Goal: Find specific page/section: Find specific page/section

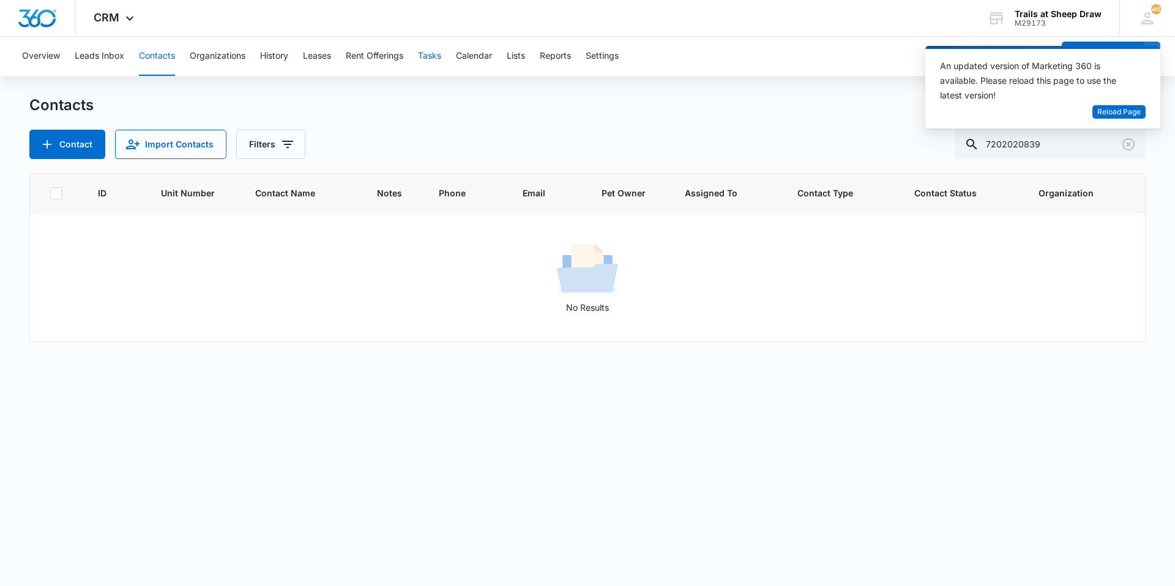
click at [441, 62] on button "Tasks" at bounding box center [429, 56] width 23 height 39
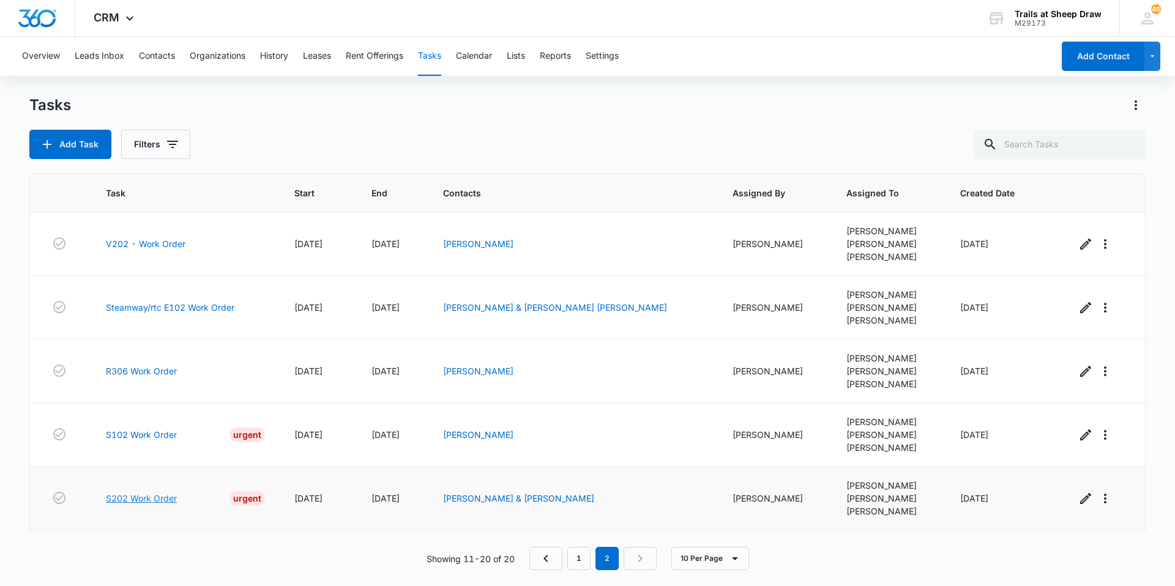
click at [157, 499] on link "S202 Work Order" at bounding box center [141, 498] width 71 height 13
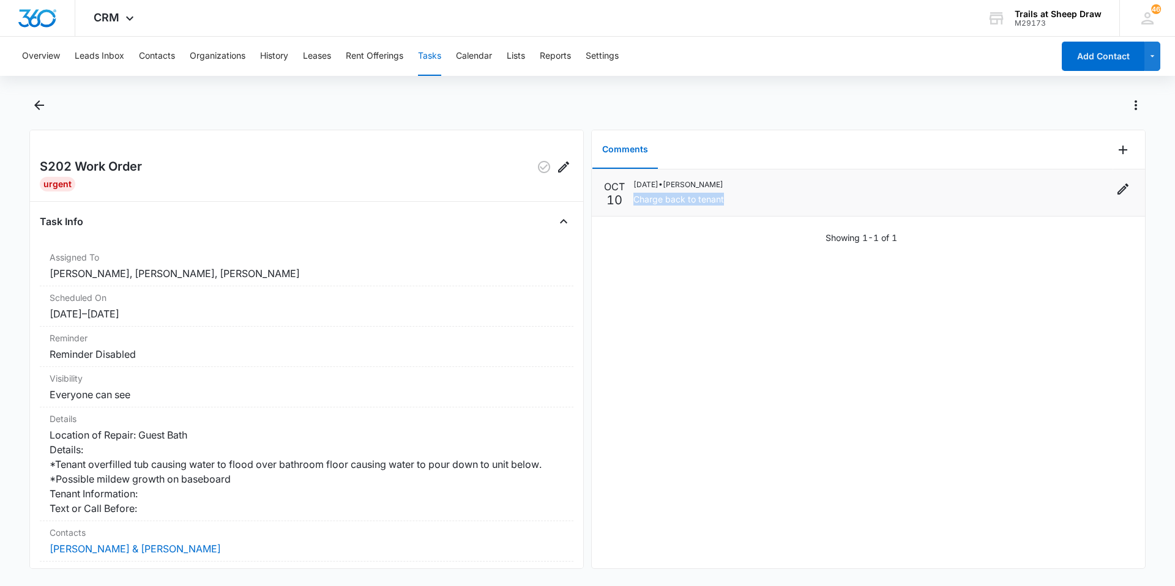
drag, startPoint x: 720, startPoint y: 198, endPoint x: 631, endPoint y: 201, distance: 88.8
click at [631, 201] on div "[DATE] [DATE] • [PERSON_NAME] Charge back to tenant" at bounding box center [868, 192] width 529 height 27
drag, startPoint x: 631, startPoint y: 201, endPoint x: 649, endPoint y: 289, distance: 89.3
click at [649, 289] on div "[DATE] [DATE] • [PERSON_NAME] Charge back to tenant Showing 1-1 of 1" at bounding box center [868, 369] width 553 height 399
click at [40, 103] on icon "Back" at bounding box center [39, 105] width 15 height 15
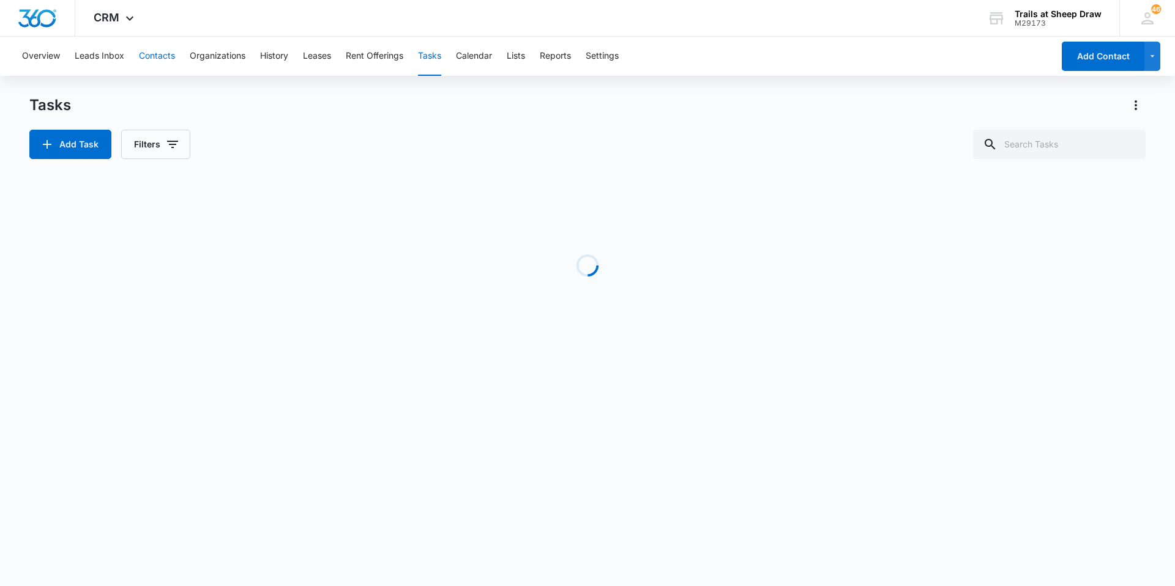
click at [145, 61] on button "Contacts" at bounding box center [157, 56] width 36 height 39
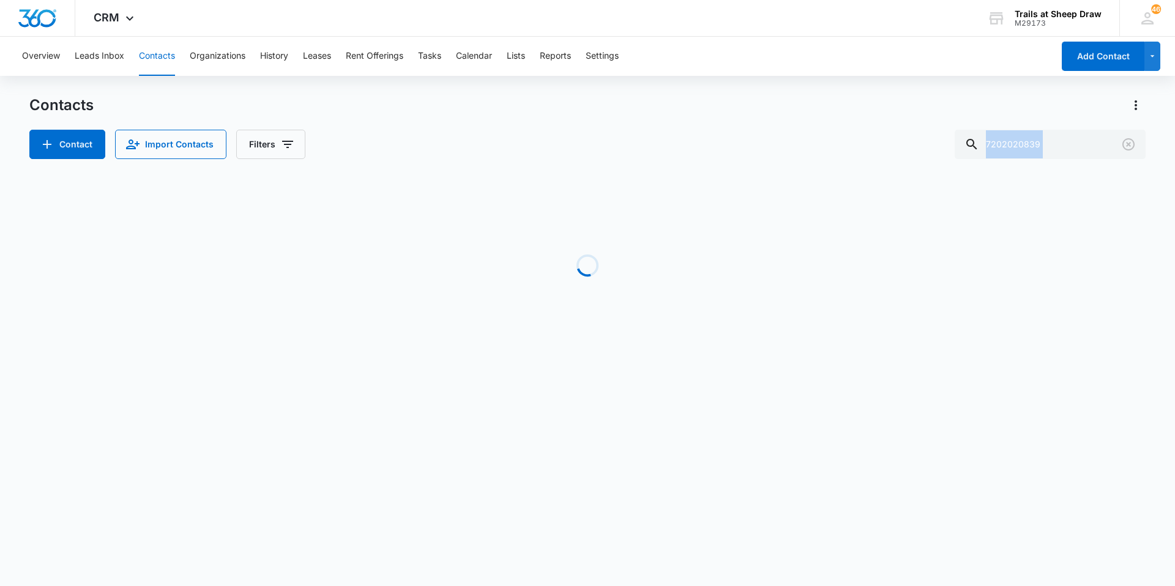
drag, startPoint x: 1123, startPoint y: 155, endPoint x: 819, endPoint y: 142, distance: 304.5
click at [819, 142] on div "Contact Import Contacts Filters 7202020839" at bounding box center [587, 144] width 1117 height 29
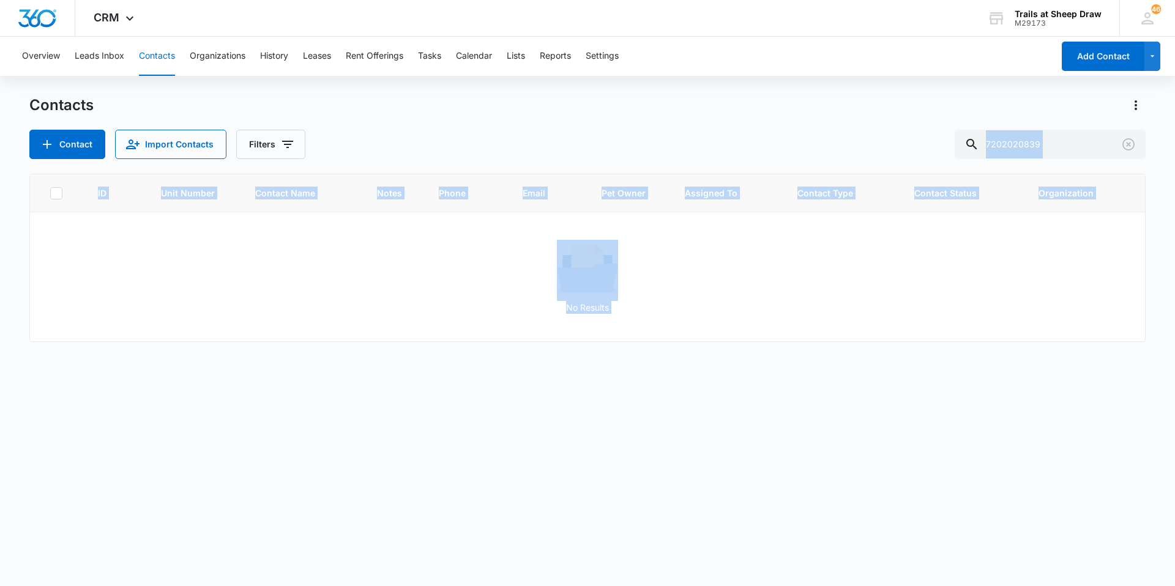
click at [815, 142] on div "Contact Import Contacts Filters 7202020839" at bounding box center [587, 144] width 1117 height 29
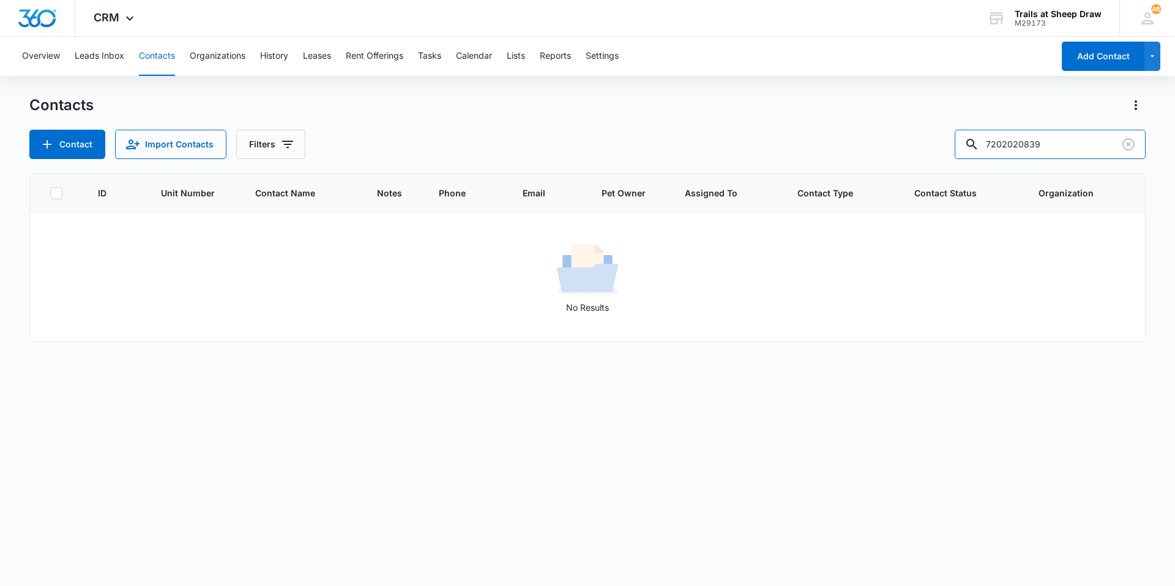
drag, startPoint x: 1070, startPoint y: 141, endPoint x: 817, endPoint y: 127, distance: 253.2
click at [817, 127] on div "Contacts Contact Import Contacts Filters 7202020839" at bounding box center [587, 128] width 1117 height 64
type input "v202"
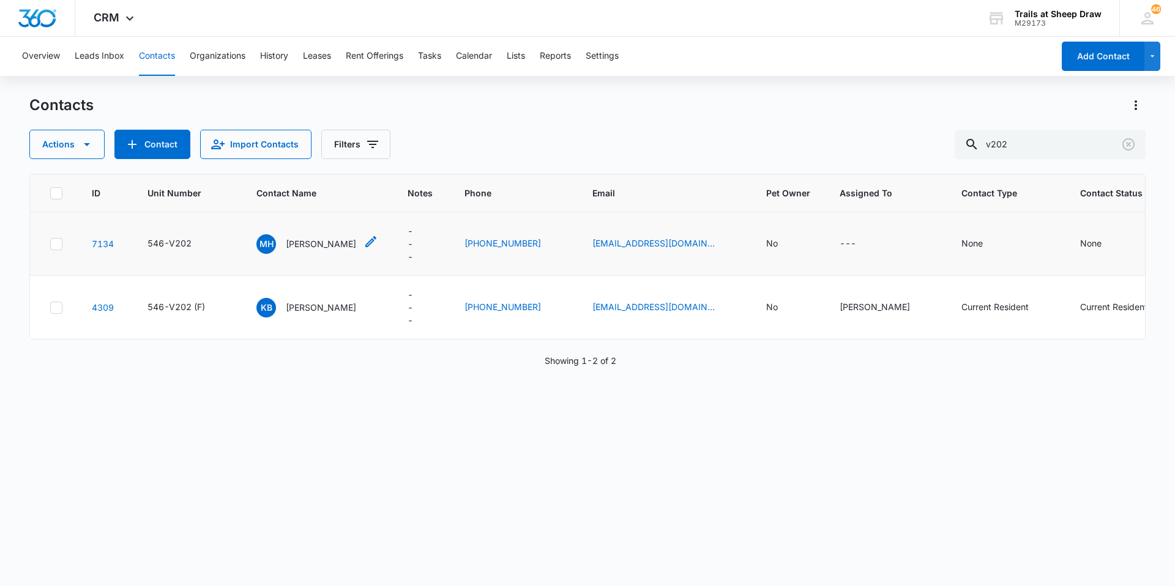
click at [315, 245] on p "[PERSON_NAME]" at bounding box center [321, 244] width 70 height 13
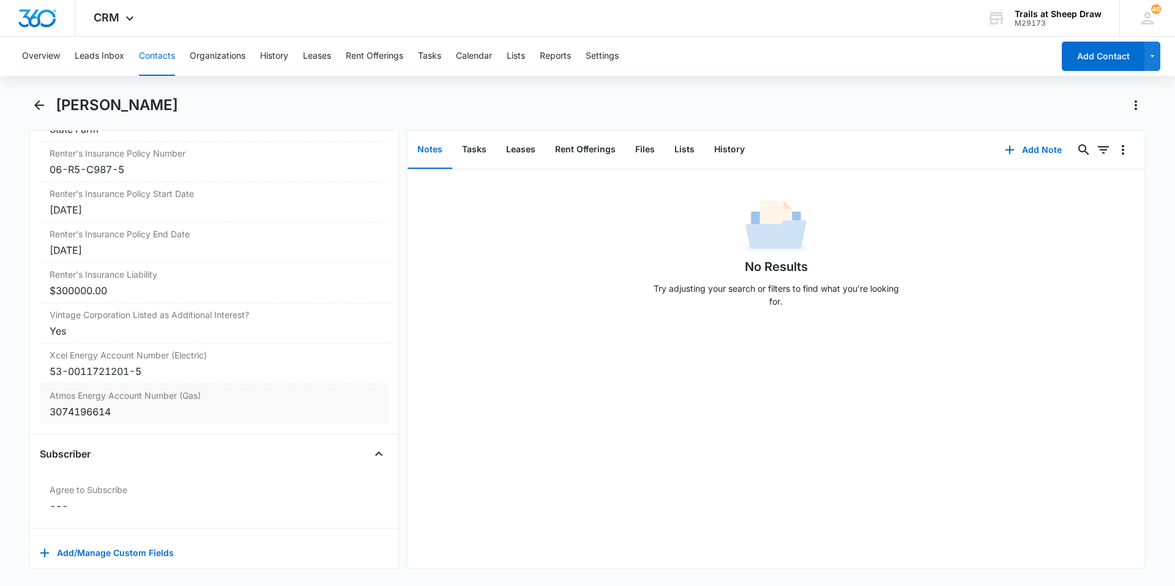
scroll to position [2755, 0]
click at [40, 103] on icon "Back" at bounding box center [39, 105] width 15 height 15
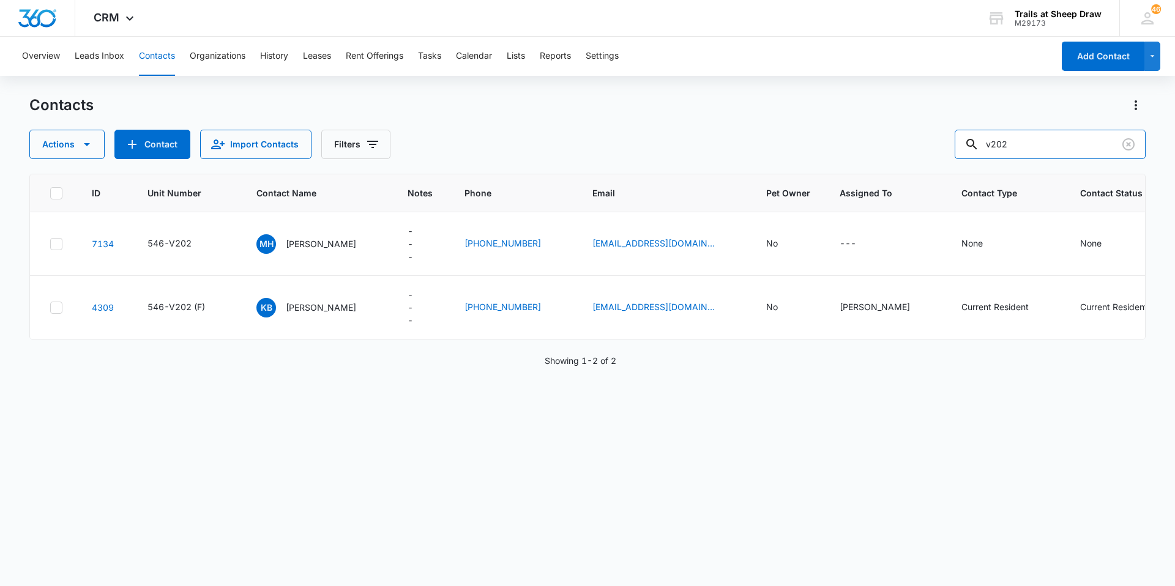
drag, startPoint x: 1064, startPoint y: 149, endPoint x: 877, endPoint y: 153, distance: 186.8
click at [879, 152] on div "Actions Contact Import Contacts Filters v202" at bounding box center [587, 144] width 1117 height 29
type input "i305"
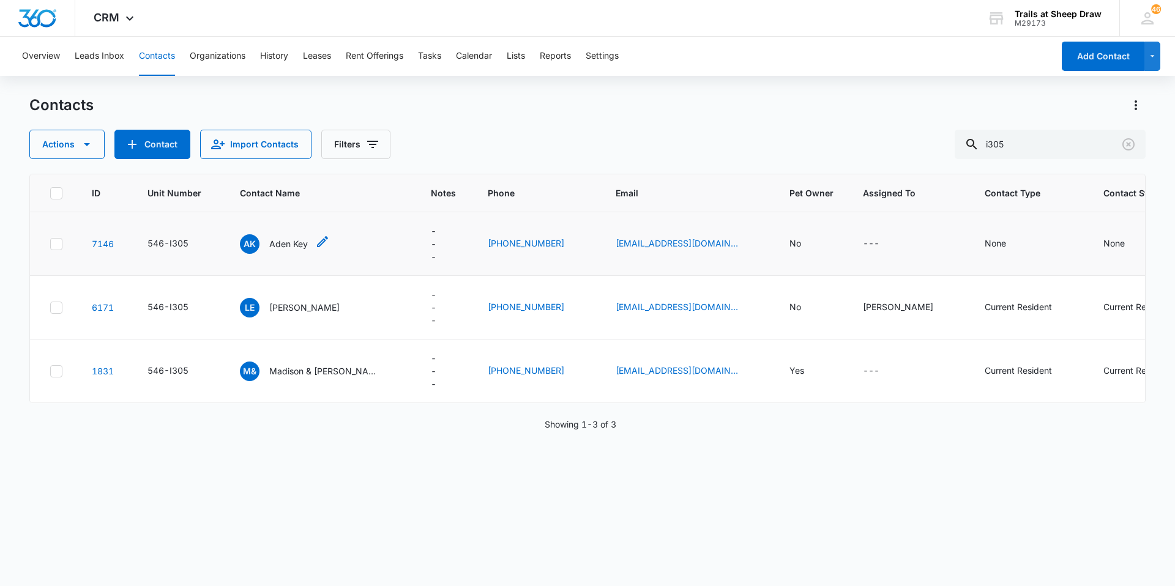
click at [283, 247] on p "Aden Key" at bounding box center [288, 244] width 39 height 13
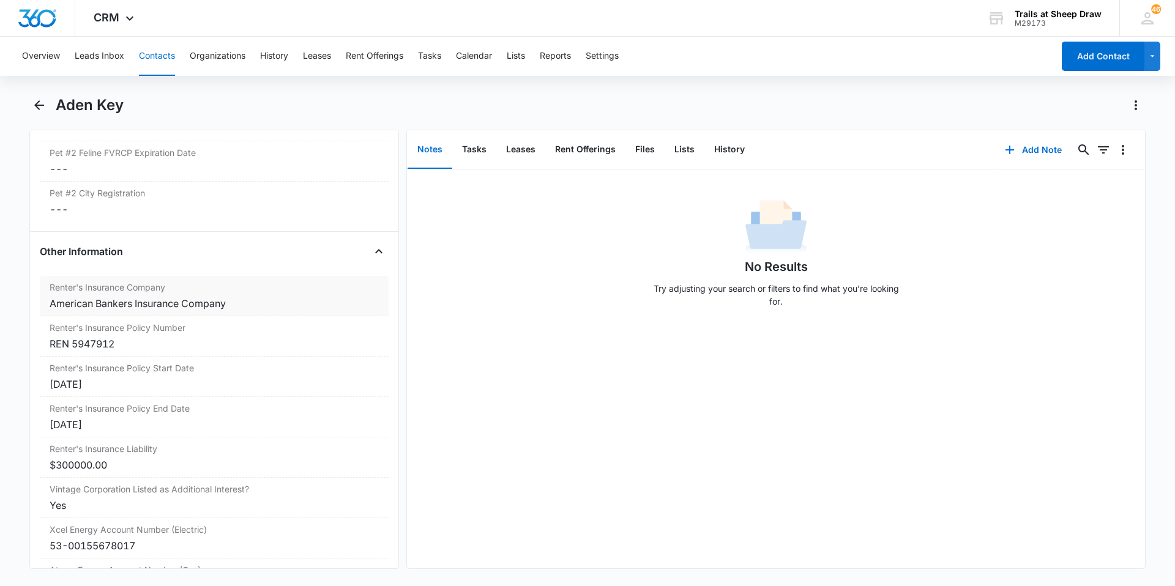
scroll to position [2471, 0]
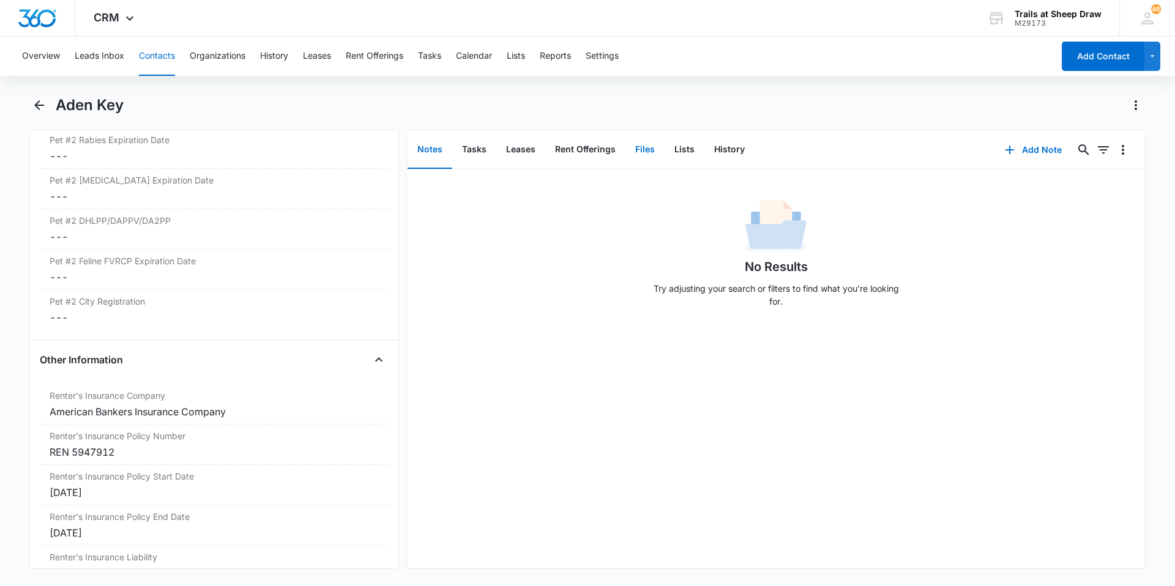
click at [644, 143] on button "Files" at bounding box center [645, 150] width 39 height 38
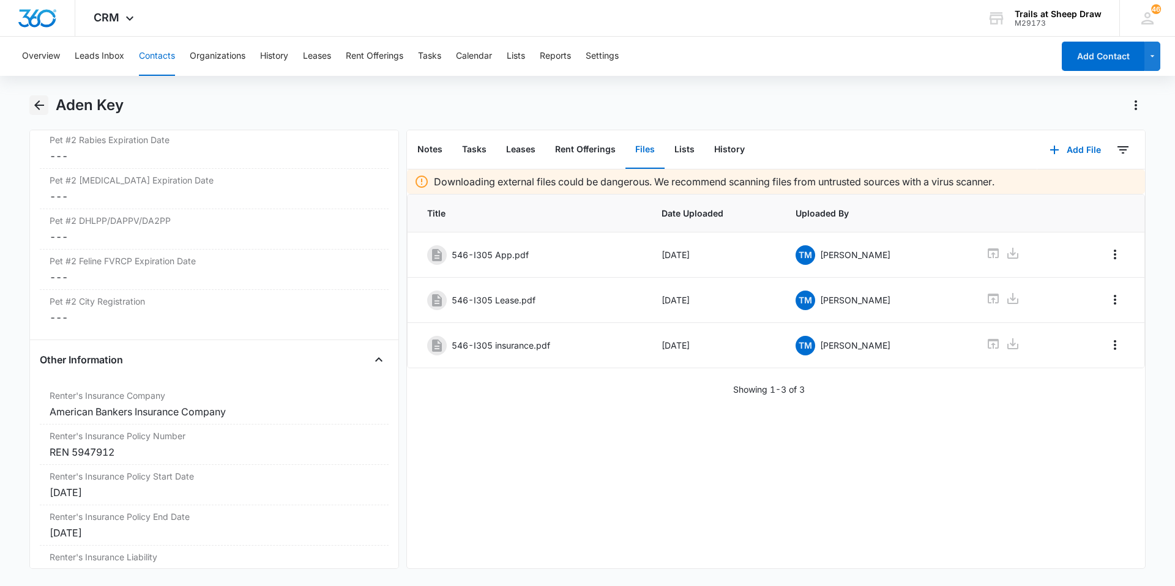
drag, startPoint x: 37, startPoint y: 104, endPoint x: 114, endPoint y: 94, distance: 77.2
click at [37, 104] on icon "Back" at bounding box center [39, 105] width 15 height 15
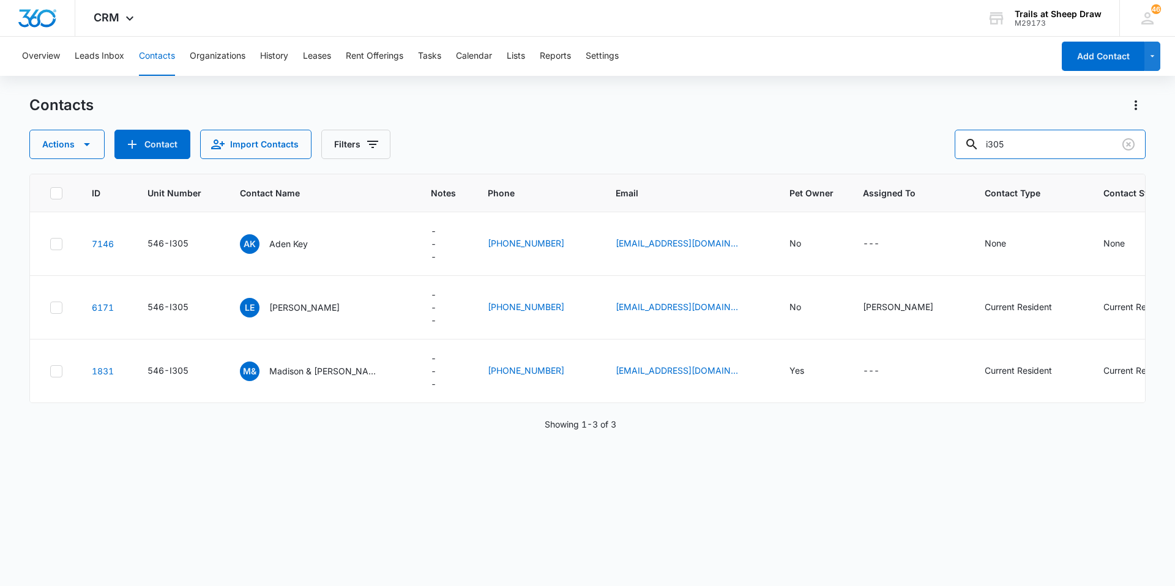
drag, startPoint x: 993, startPoint y: 139, endPoint x: 741, endPoint y: 131, distance: 252.4
click at [741, 131] on div "Actions Contact Import Contacts Filters i305" at bounding box center [587, 144] width 1117 height 29
type input "r306"
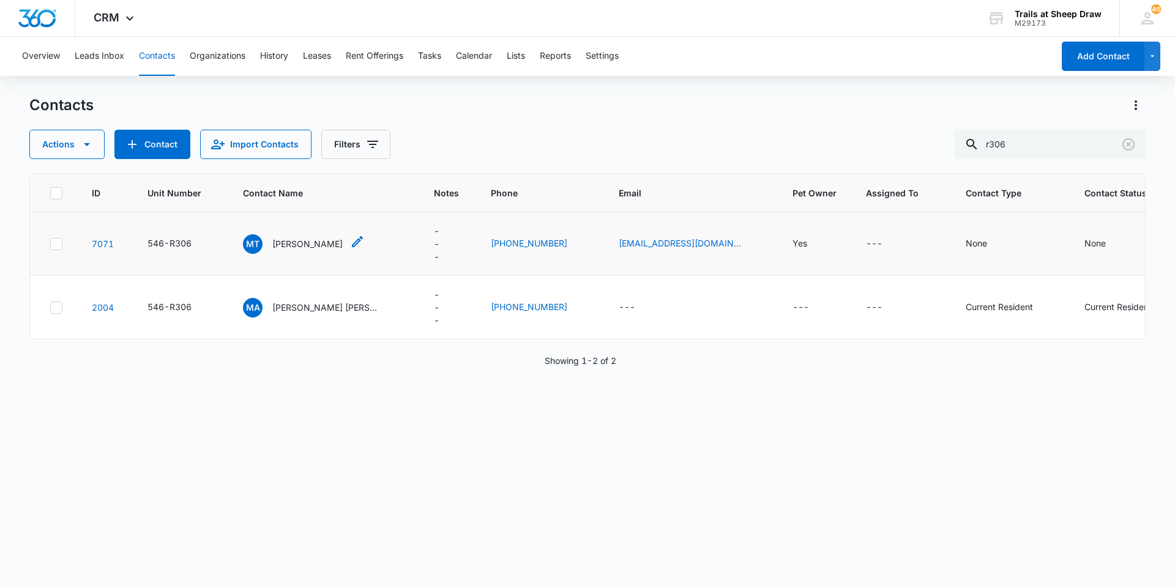
click at [304, 240] on p "[PERSON_NAME]" at bounding box center [307, 244] width 70 height 13
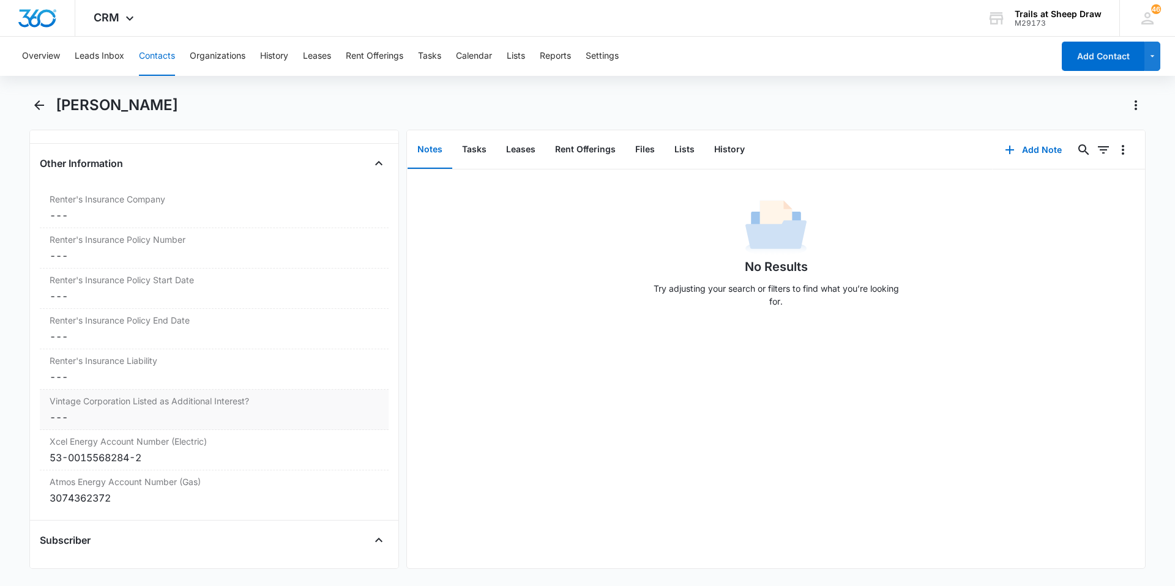
scroll to position [2655, 0]
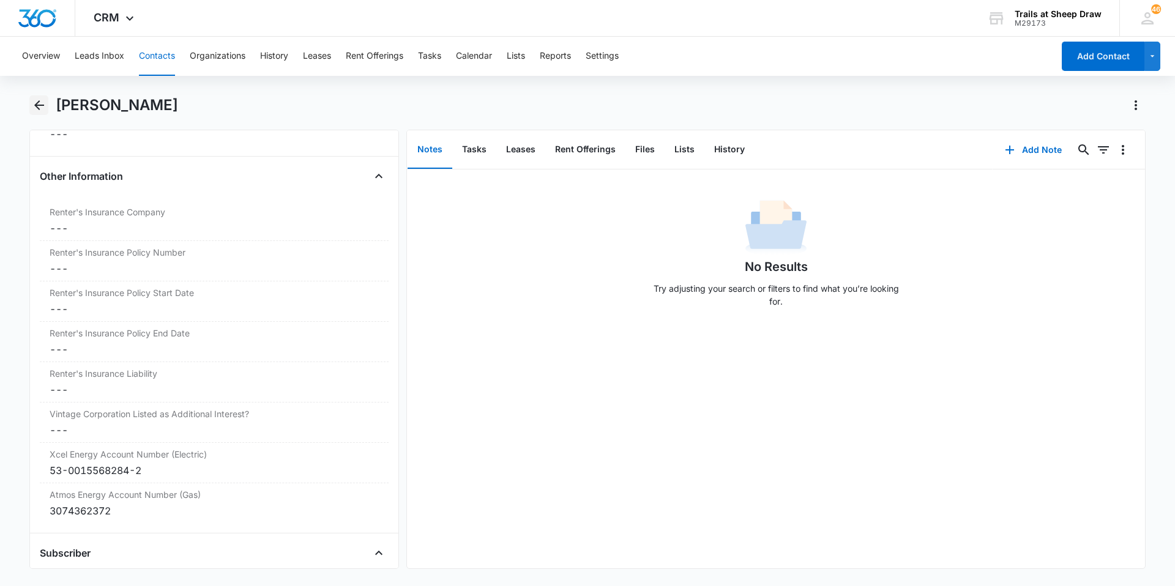
click at [44, 110] on icon "Back" at bounding box center [39, 105] width 15 height 15
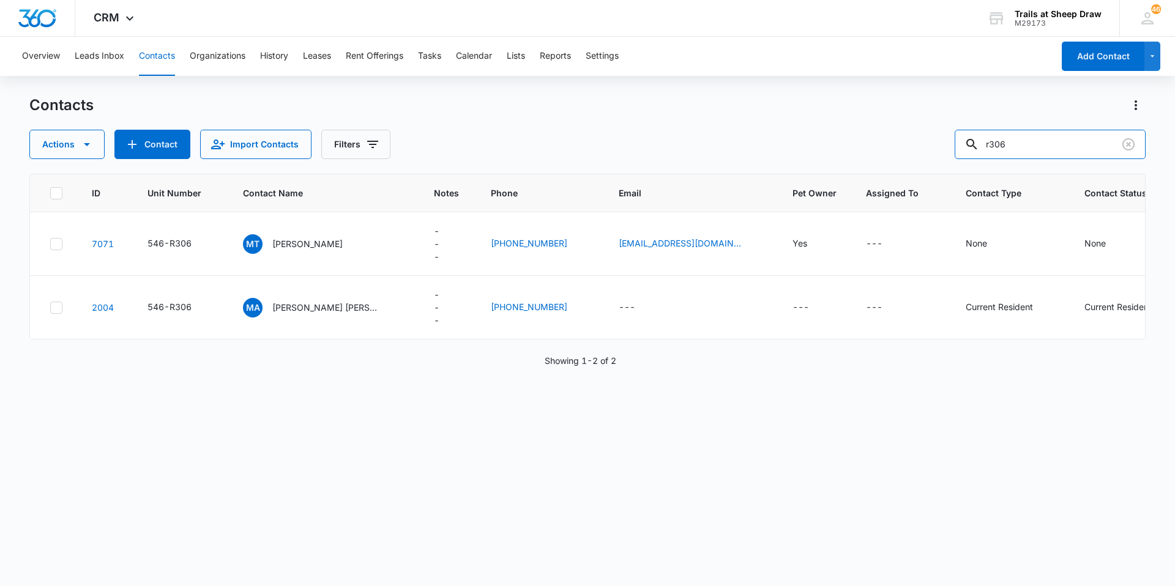
drag, startPoint x: 1025, startPoint y: 136, endPoint x: 829, endPoint y: 124, distance: 196.9
click at [835, 126] on div "Contacts Actions Contact Import Contacts Filters r306" at bounding box center [587, 128] width 1117 height 64
type input "p208"
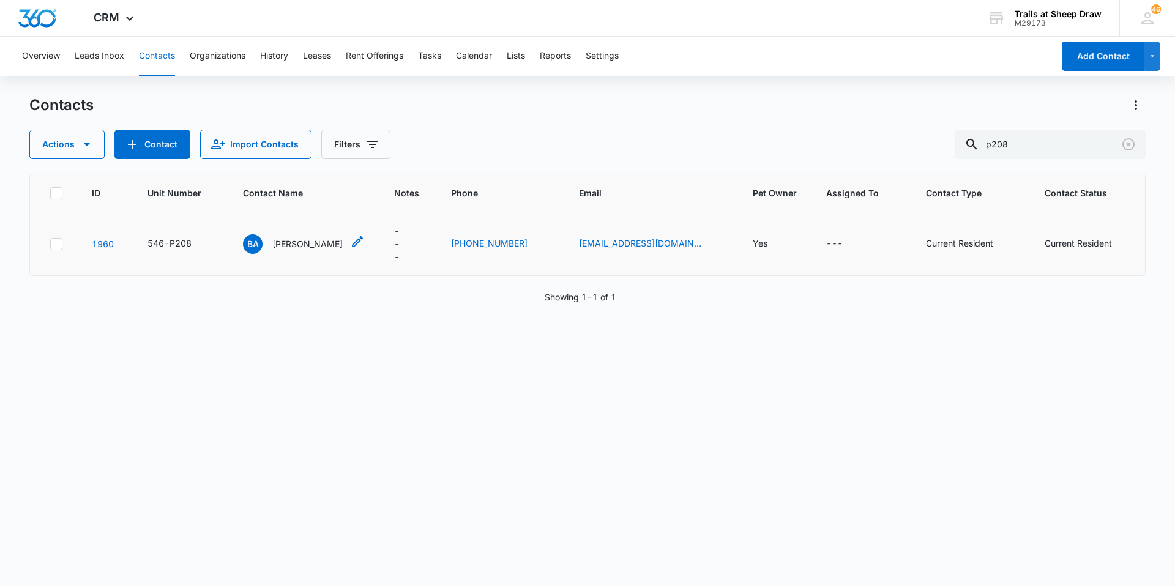
click at [293, 239] on p "[PERSON_NAME]" at bounding box center [307, 244] width 70 height 13
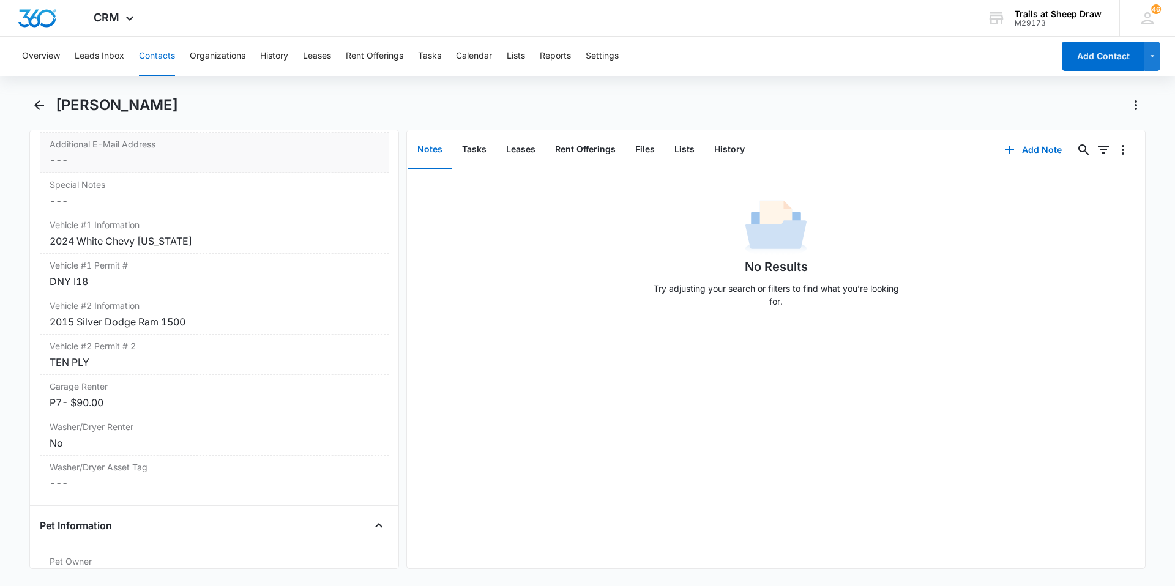
scroll to position [1224, 0]
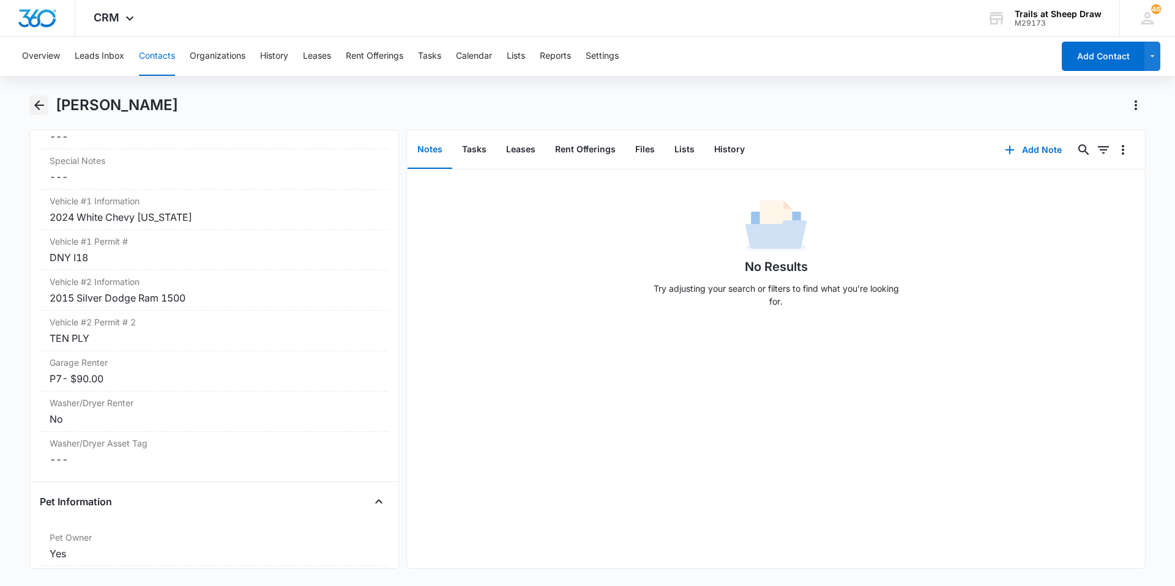
click at [40, 107] on icon "Back" at bounding box center [39, 105] width 15 height 15
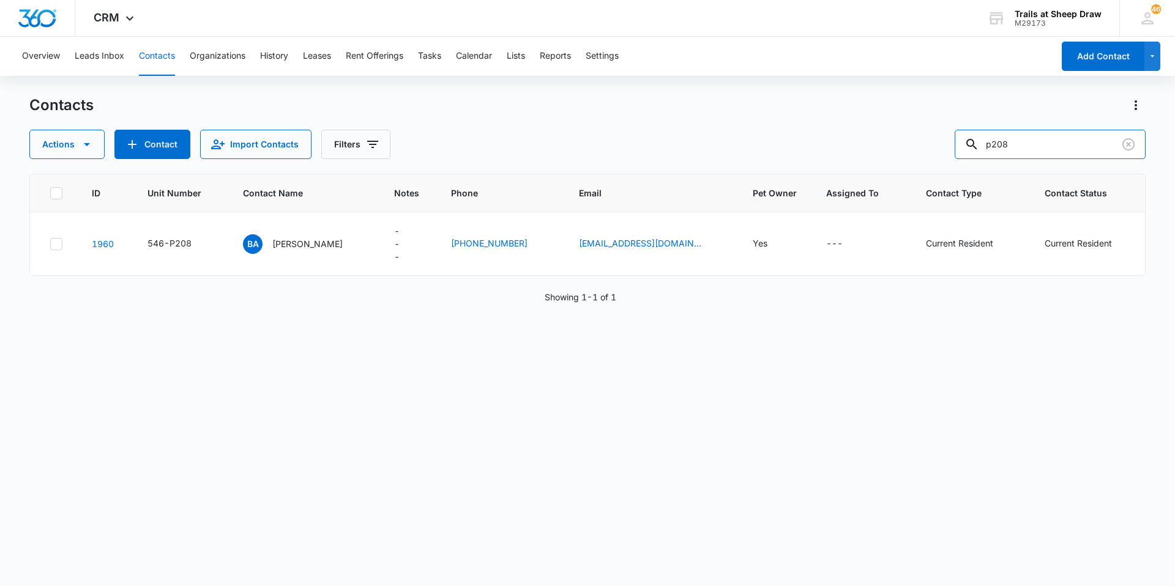
drag, startPoint x: 1043, startPoint y: 158, endPoint x: 829, endPoint y: 143, distance: 214.2
click at [852, 141] on div "Actions Contact Import Contacts Filters p208" at bounding box center [587, 144] width 1117 height 29
type input "h103"
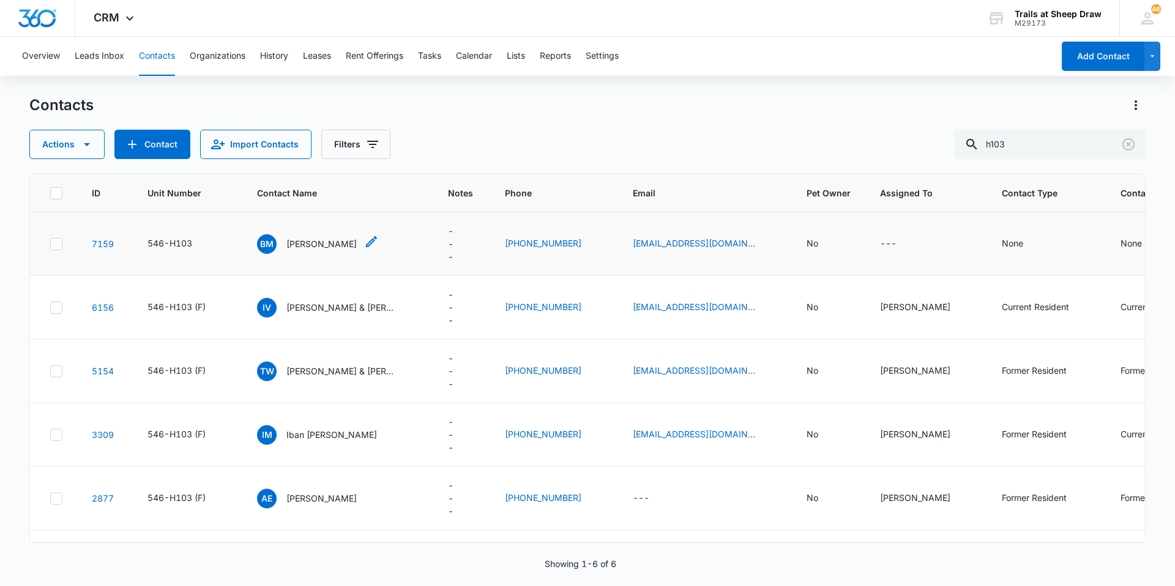
click at [319, 238] on p "[PERSON_NAME]" at bounding box center [322, 244] width 70 height 13
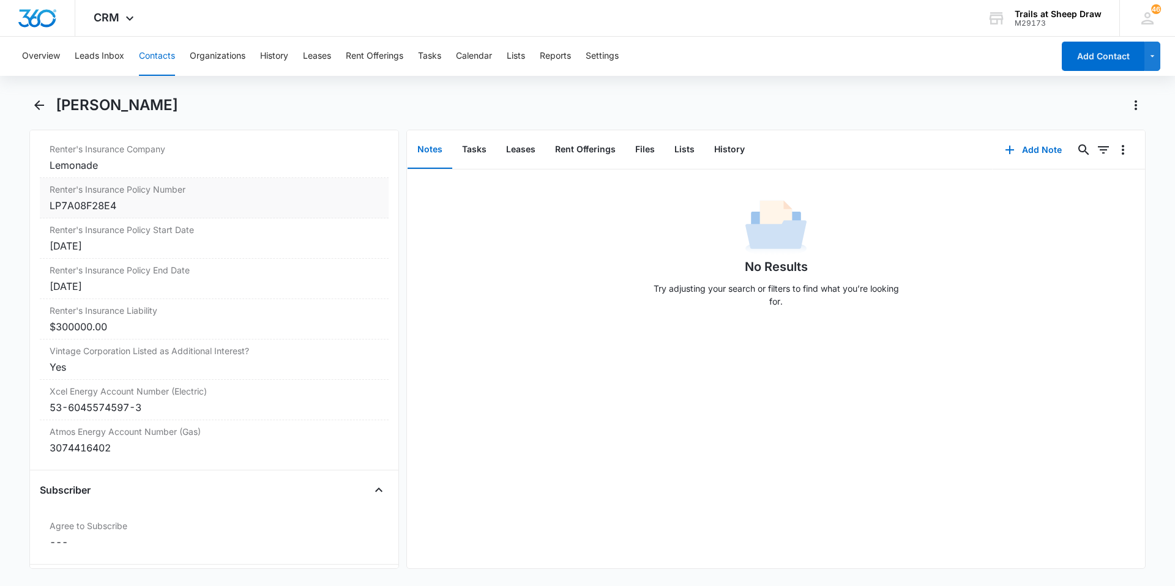
scroll to position [2755, 0]
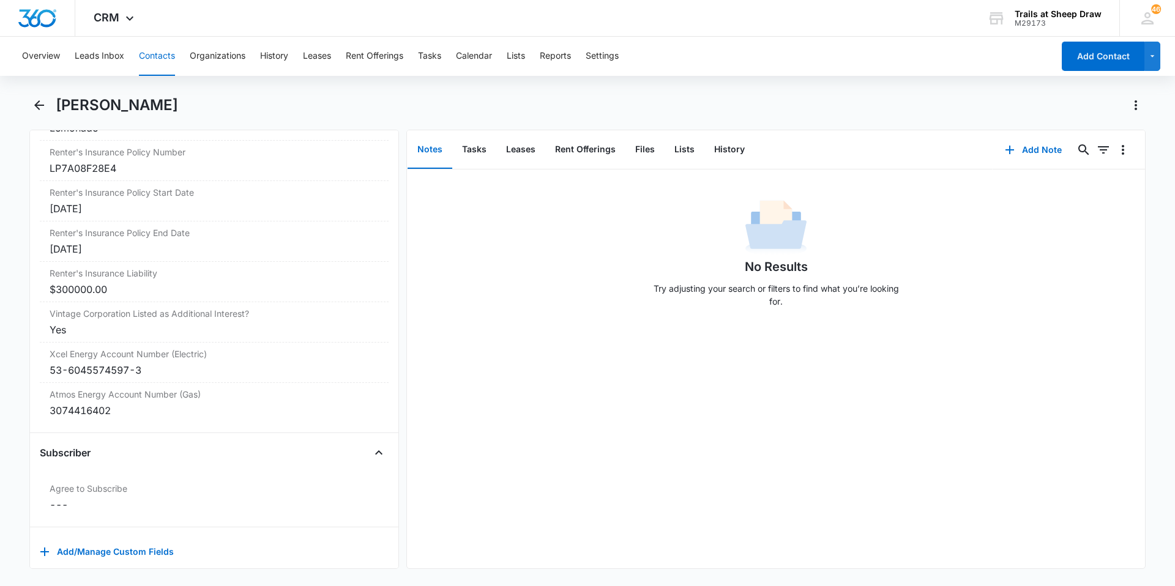
click at [36, 115] on div "[PERSON_NAME]" at bounding box center [587, 113] width 1117 height 34
click at [36, 111] on icon "Back" at bounding box center [39, 105] width 15 height 15
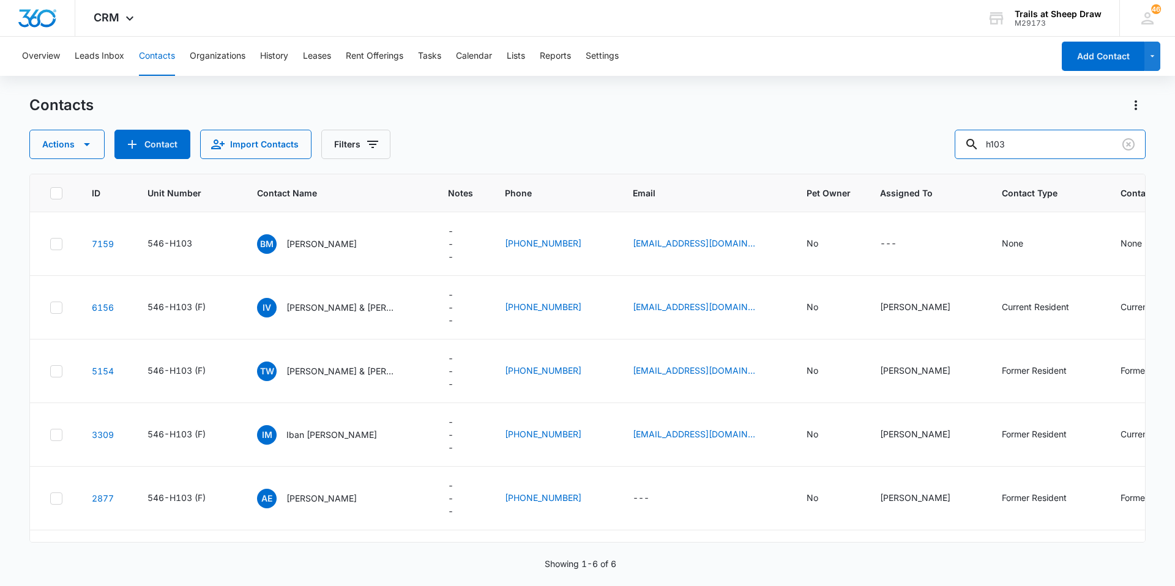
drag, startPoint x: 1052, startPoint y: 141, endPoint x: 651, endPoint y: 143, distance: 400.4
click at [656, 143] on div "Actions Contact Import Contacts Filters h103" at bounding box center [587, 144] width 1117 height 29
type input "o103"
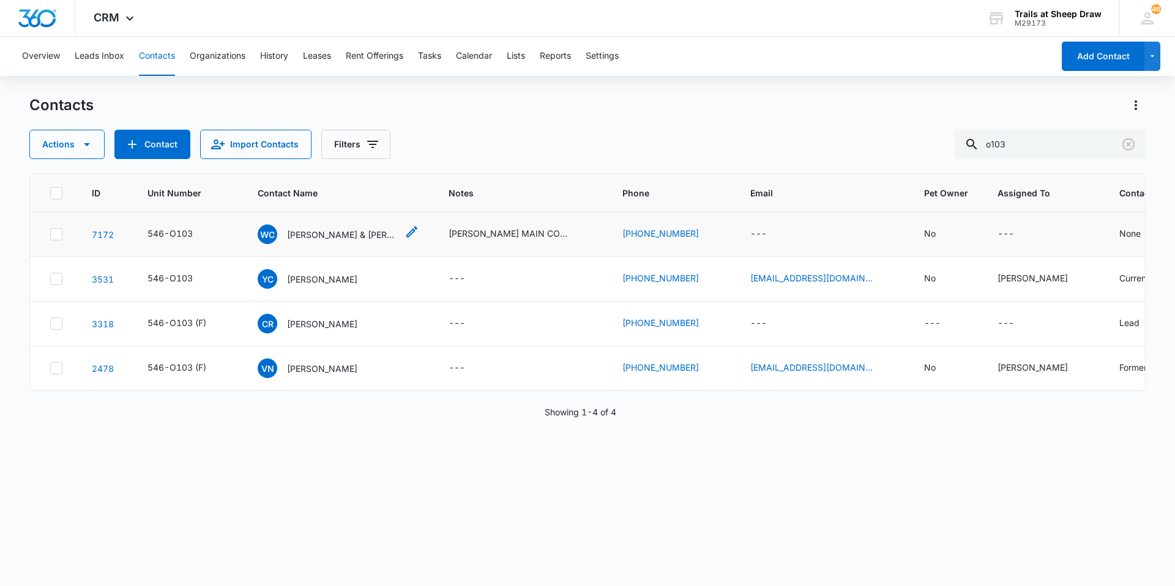
click at [328, 236] on p "[PERSON_NAME] & [PERSON_NAME]" at bounding box center [342, 234] width 110 height 13
